Goal: Task Accomplishment & Management: Manage account settings

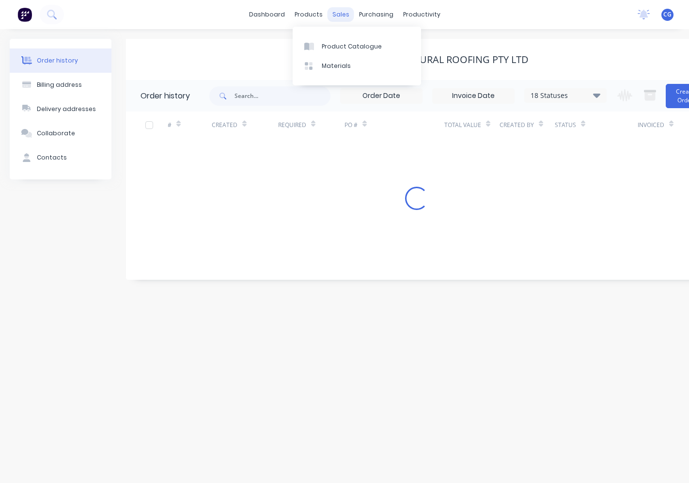
click at [340, 15] on div "sales" at bounding box center [341, 14] width 27 height 15
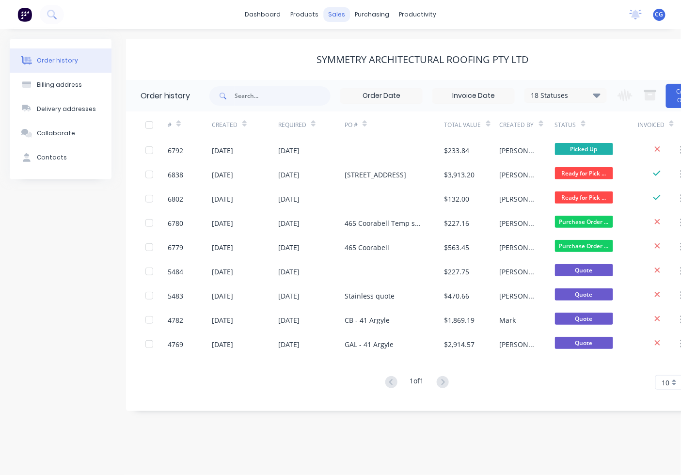
click at [337, 15] on div "sales" at bounding box center [336, 14] width 27 height 15
click at [335, 17] on div "sales" at bounding box center [336, 14] width 27 height 15
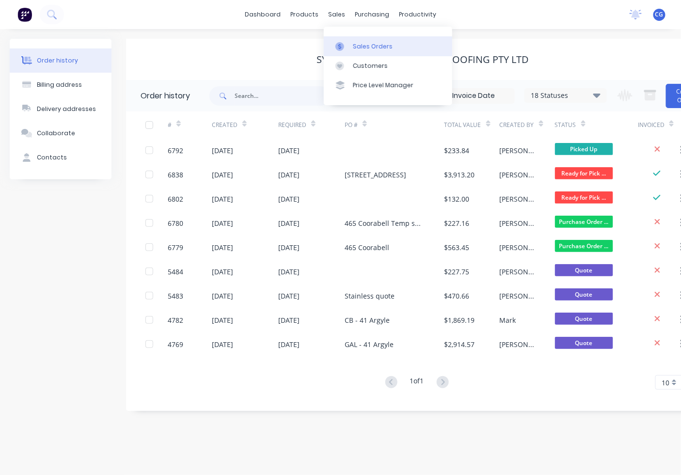
click at [378, 44] on div "Sales Orders" at bounding box center [373, 46] width 40 height 9
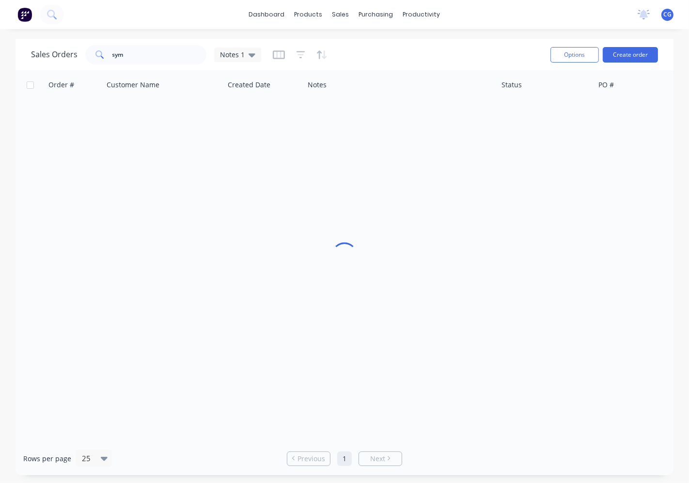
drag, startPoint x: 166, startPoint y: 42, endPoint x: 166, endPoint y: 50, distance: 7.8
click at [166, 47] on div "Sales Orders sym Notes 1" at bounding box center [287, 55] width 512 height 24
click at [165, 52] on input "sym" at bounding box center [159, 54] width 94 height 19
click at [162, 55] on input "sym" at bounding box center [159, 54] width 94 height 19
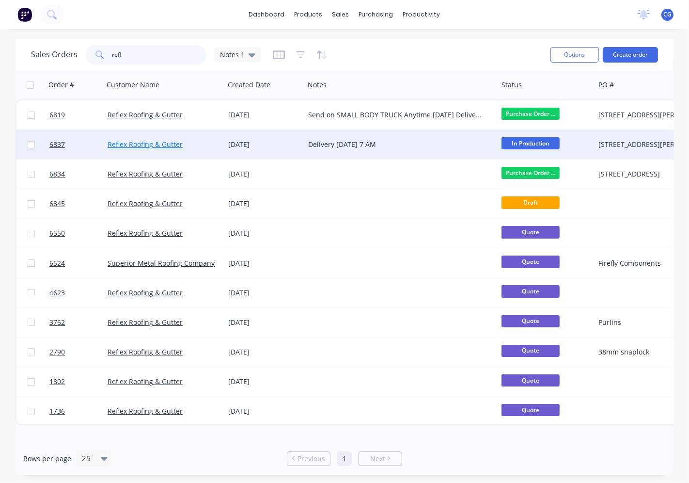
type input "refl"
click at [122, 144] on link "Reflex Roofing & Gutter" at bounding box center [145, 144] width 75 height 9
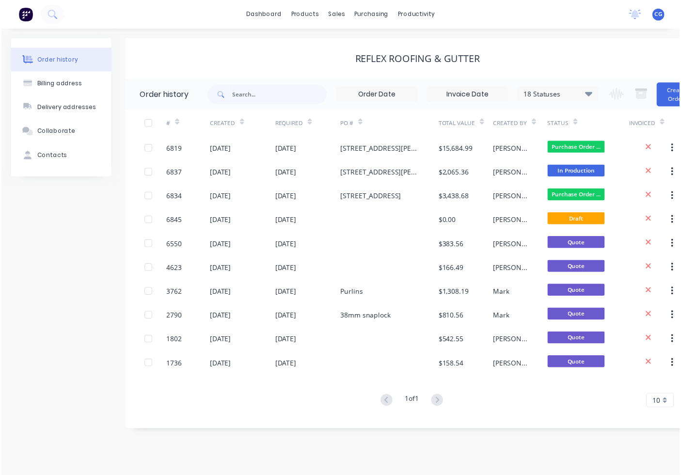
scroll to position [8, 0]
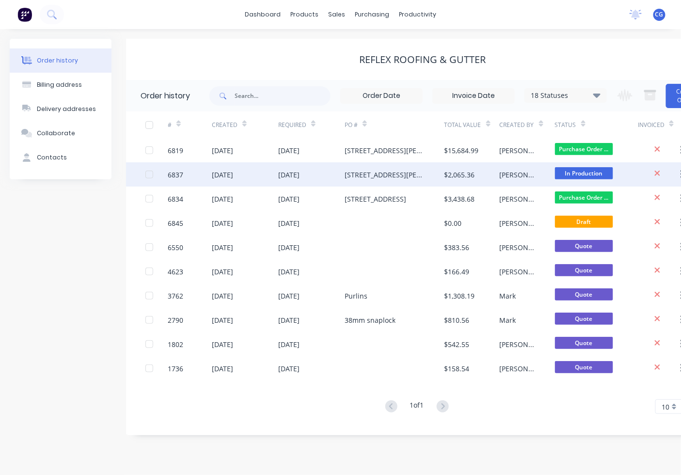
click at [250, 168] on div "[DATE]" at bounding box center [245, 174] width 66 height 24
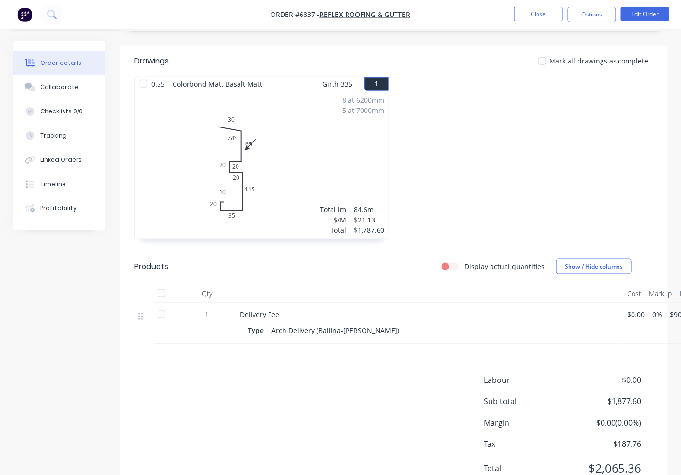
scroll to position [306, 0]
